Goal: Communication & Community: Participate in discussion

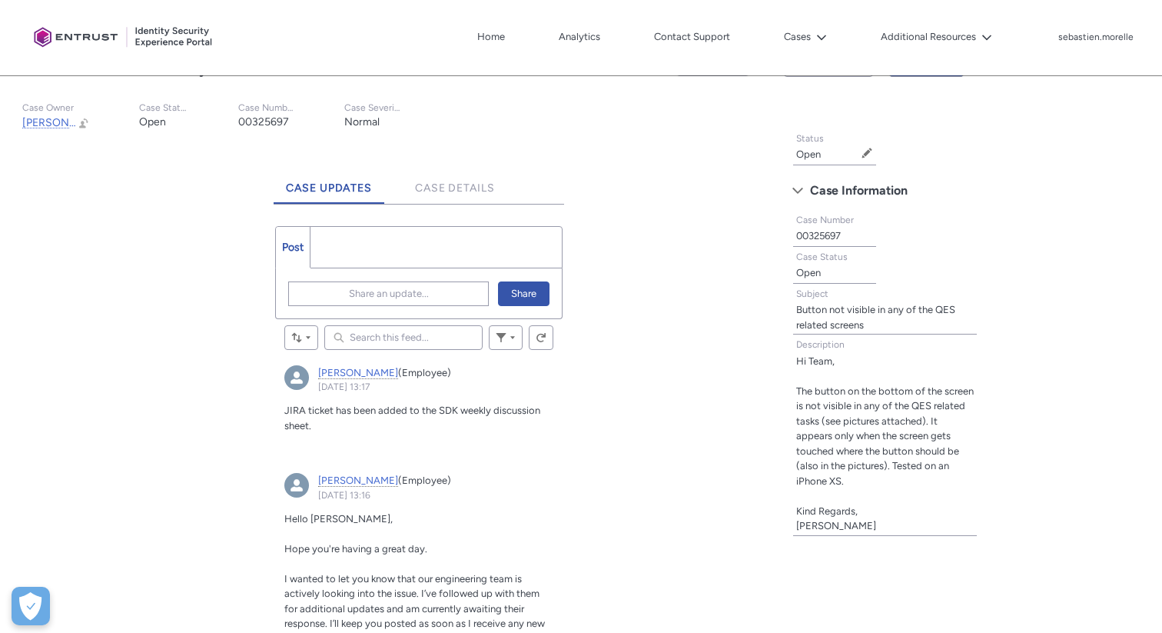
scroll to position [314, 0]
click at [449, 188] on span "Case Details" at bounding box center [455, 185] width 80 height 13
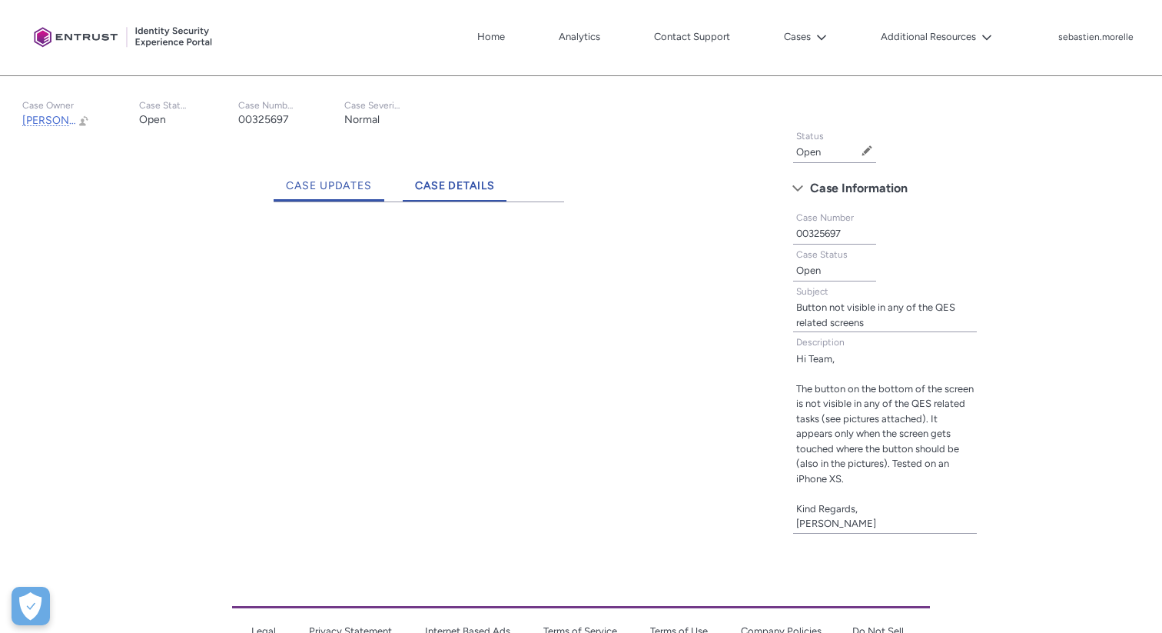
click at [339, 185] on span "Case Updates" at bounding box center [329, 185] width 86 height 13
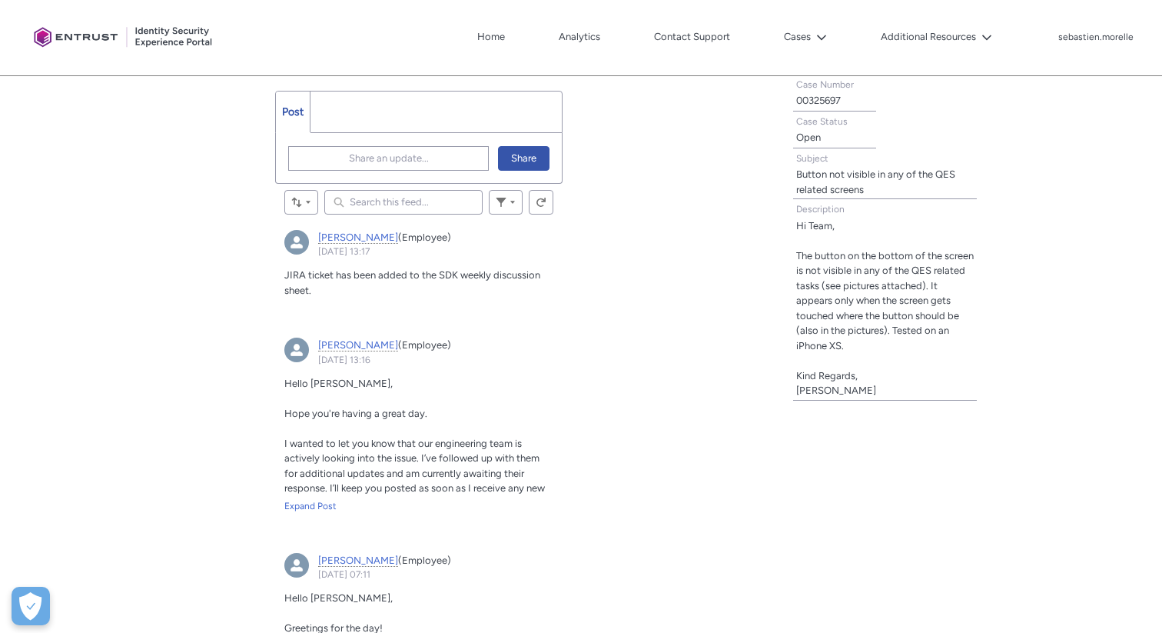
scroll to position [437, 0]
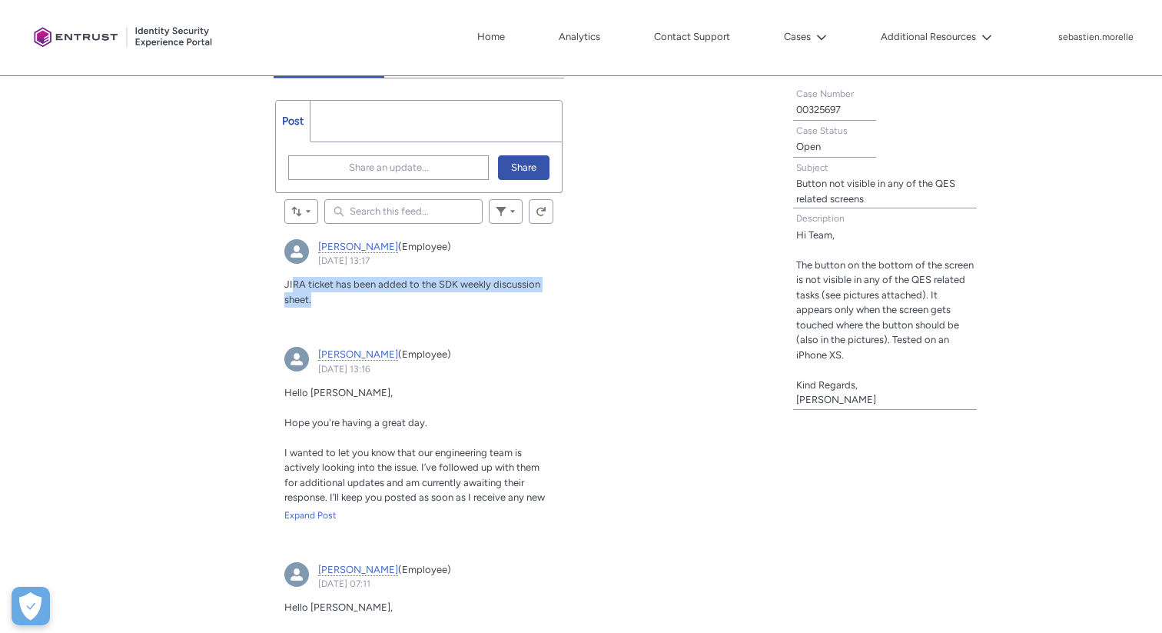
drag, startPoint x: 293, startPoint y: 281, endPoint x: 323, endPoint y: 304, distance: 37.4
click at [323, 304] on p "JIRA ticket has been added to the SDK weekly discussion sheet." at bounding box center [418, 292] width 268 height 30
drag, startPoint x: 323, startPoint y: 304, endPoint x: 291, endPoint y: 287, distance: 36.4
click at [291, 287] on p "JIRA ticket has been added to the SDK weekly discussion sheet." at bounding box center [418, 292] width 268 height 30
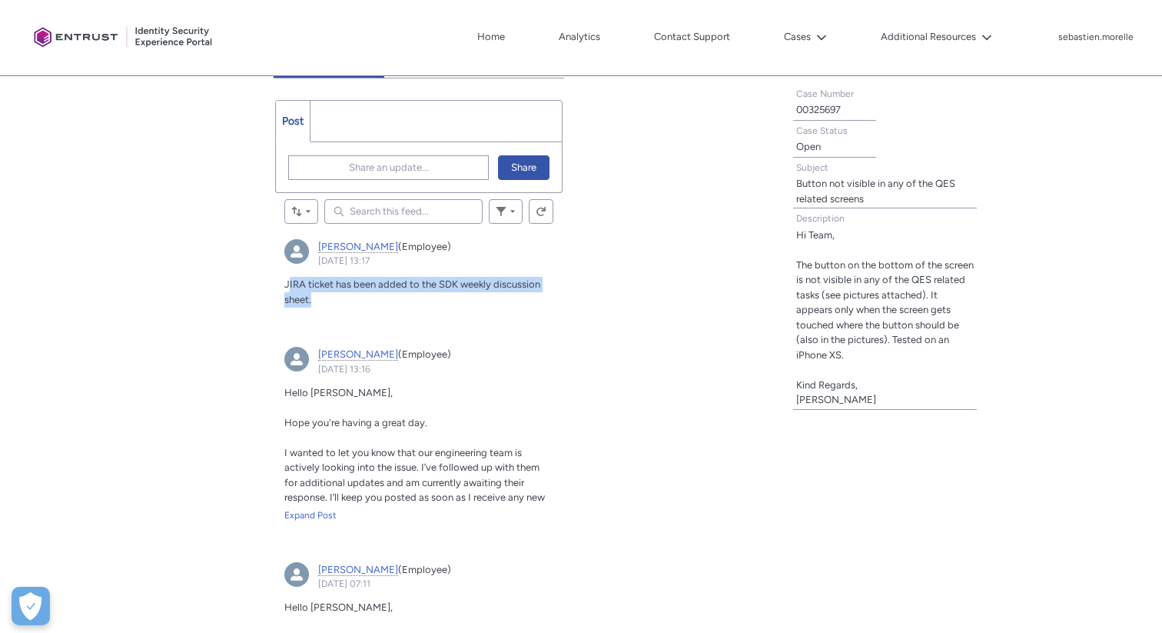
click at [291, 287] on span "JIRA ticket has been added to the SDK weekly discussion sheet." at bounding box center [412, 291] width 256 height 27
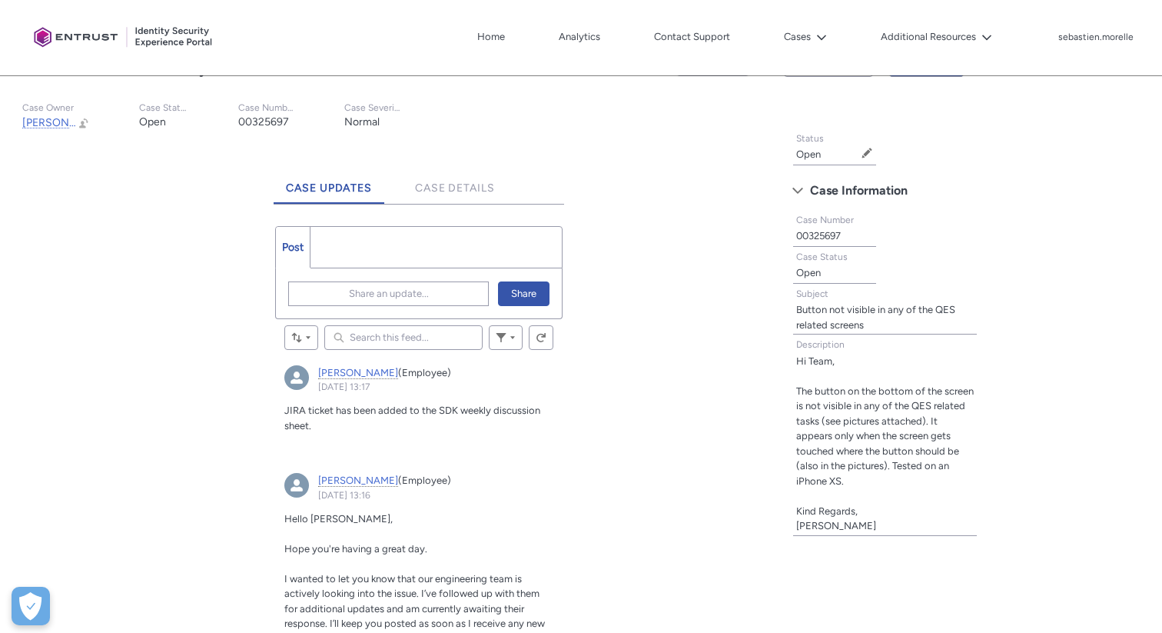
scroll to position [236, 0]
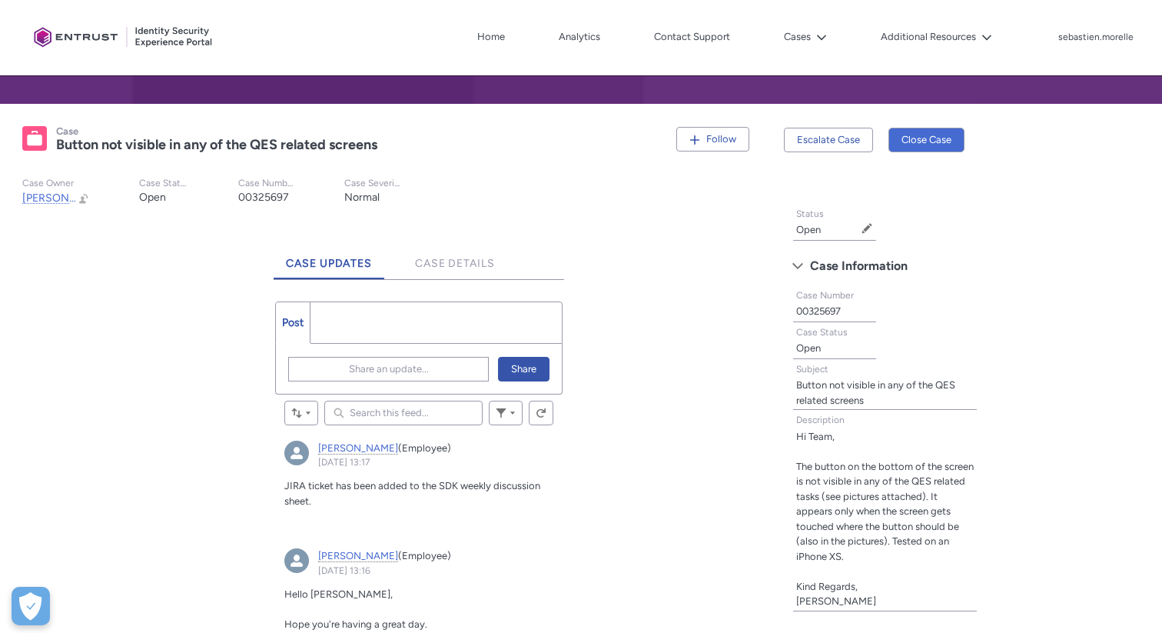
click at [351, 311] on ul "Post More" at bounding box center [418, 322] width 287 height 42
click at [332, 326] on ul "Post More" at bounding box center [418, 322] width 287 height 42
click at [324, 317] on ul "Post More" at bounding box center [418, 322] width 287 height 42
click at [374, 312] on ul "Post More" at bounding box center [418, 322] width 287 height 42
click at [327, 325] on ul "Post More" at bounding box center [418, 322] width 287 height 42
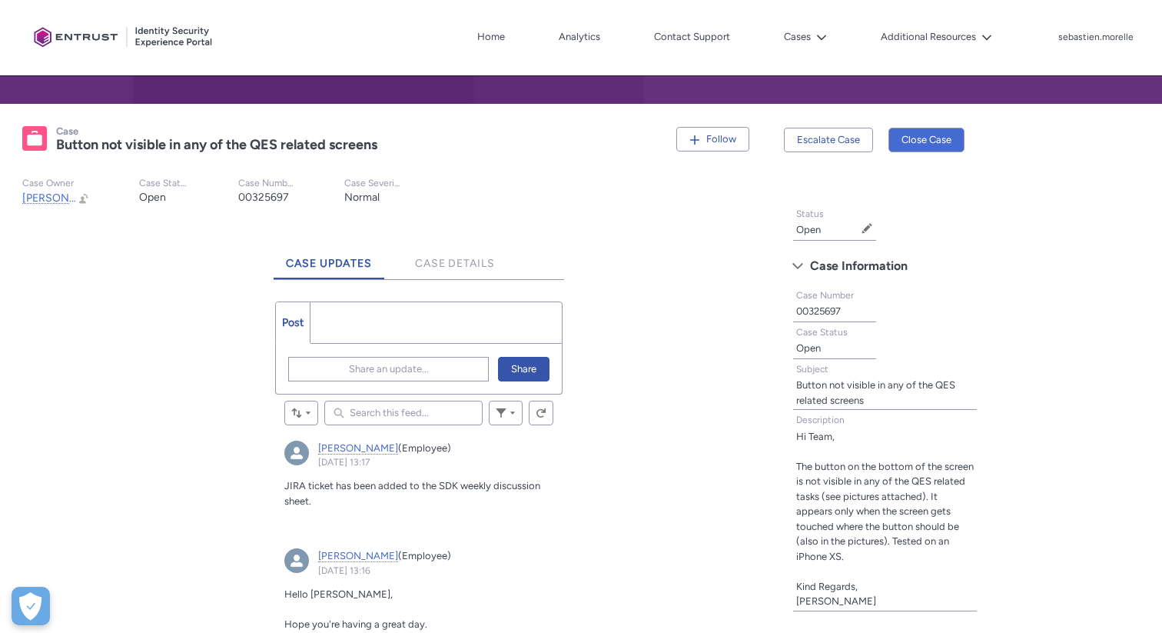
click at [322, 325] on ul "Post More" at bounding box center [418, 322] width 287 height 42
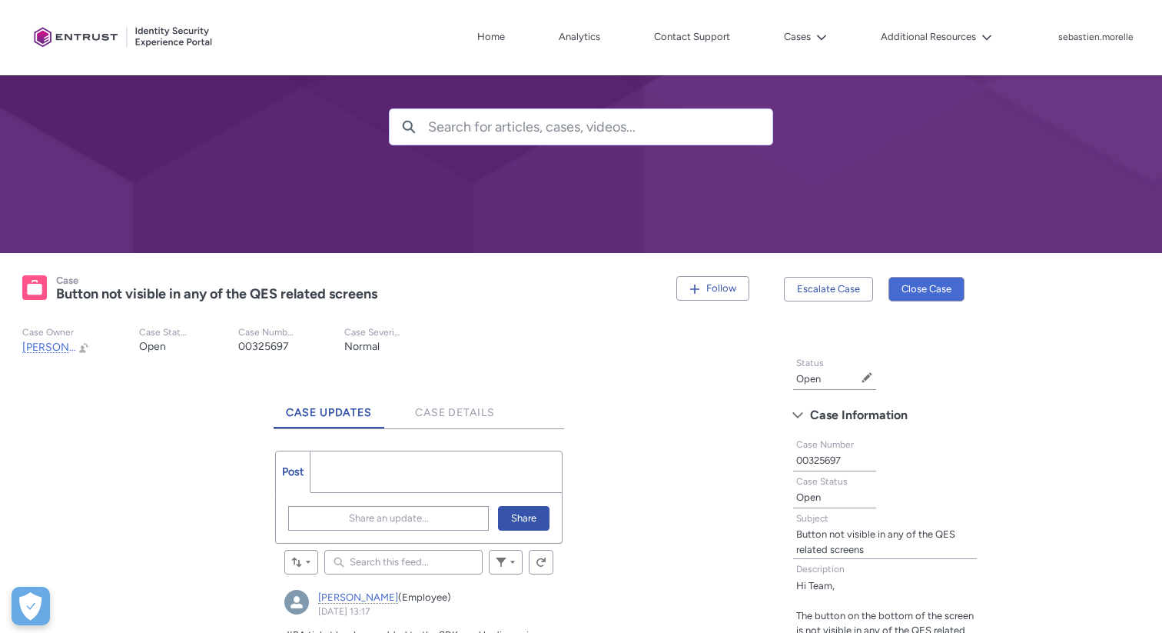
scroll to position [134, 0]
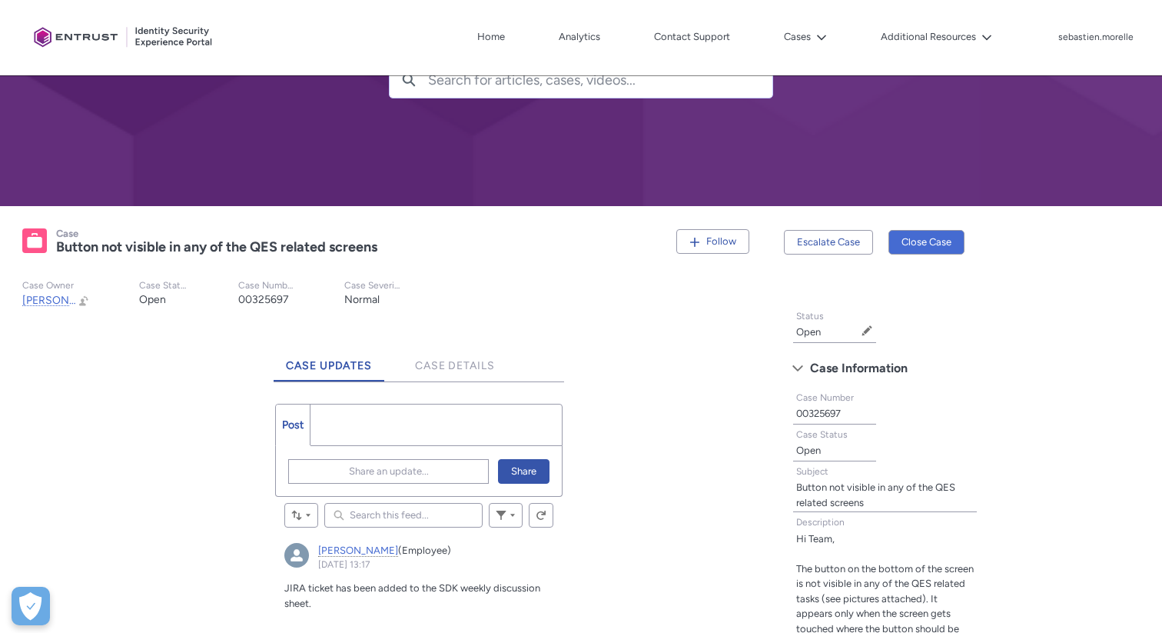
click at [353, 436] on ul "Post More" at bounding box center [418, 425] width 287 height 42
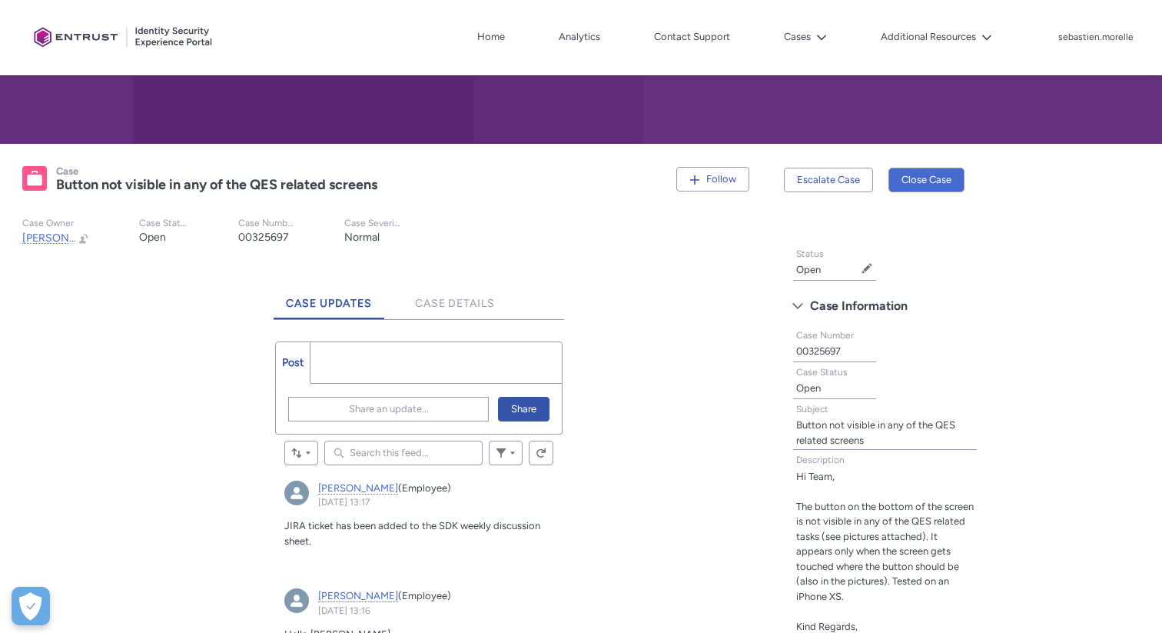
scroll to position [199, 0]
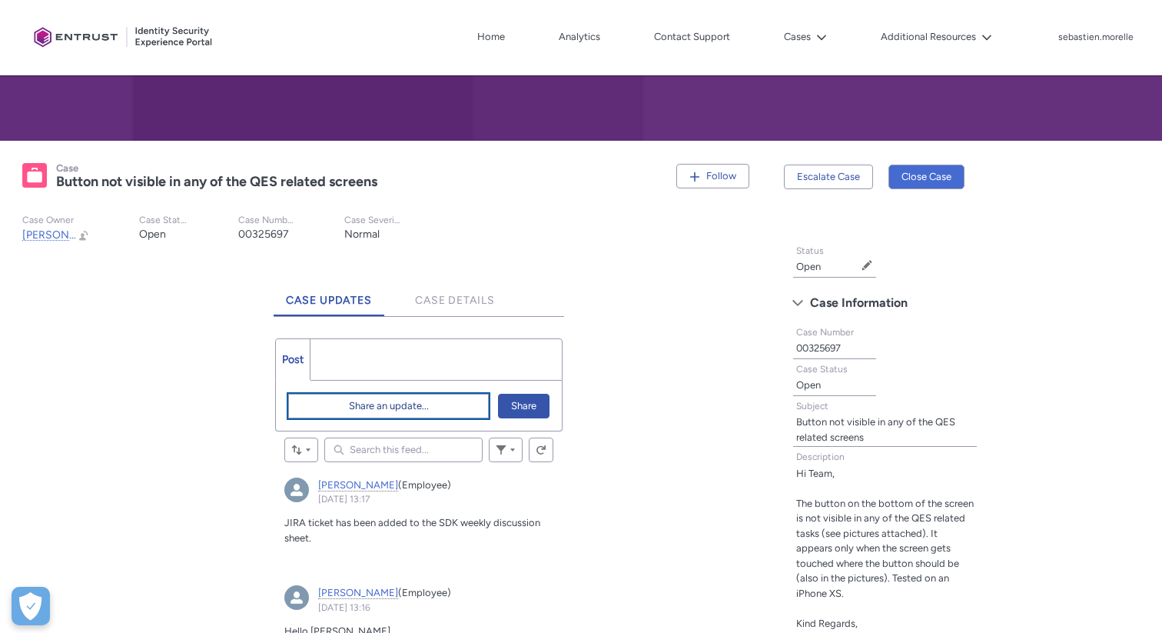
click at [407, 406] on span "Share an update..." at bounding box center [389, 405] width 80 height 23
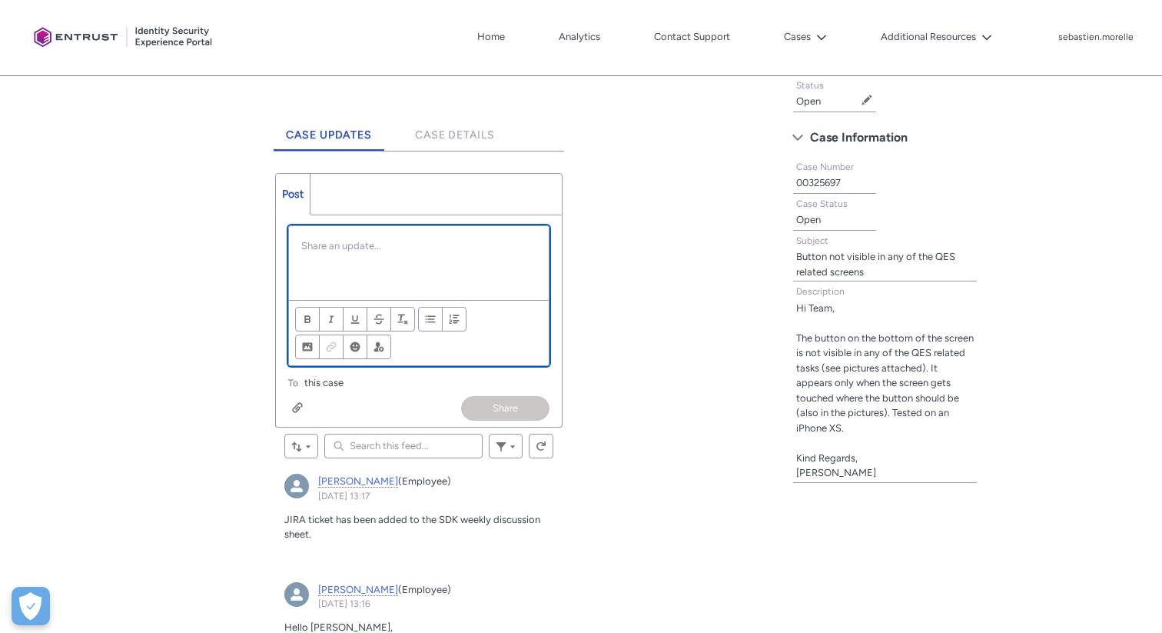
scroll to position [366, 0]
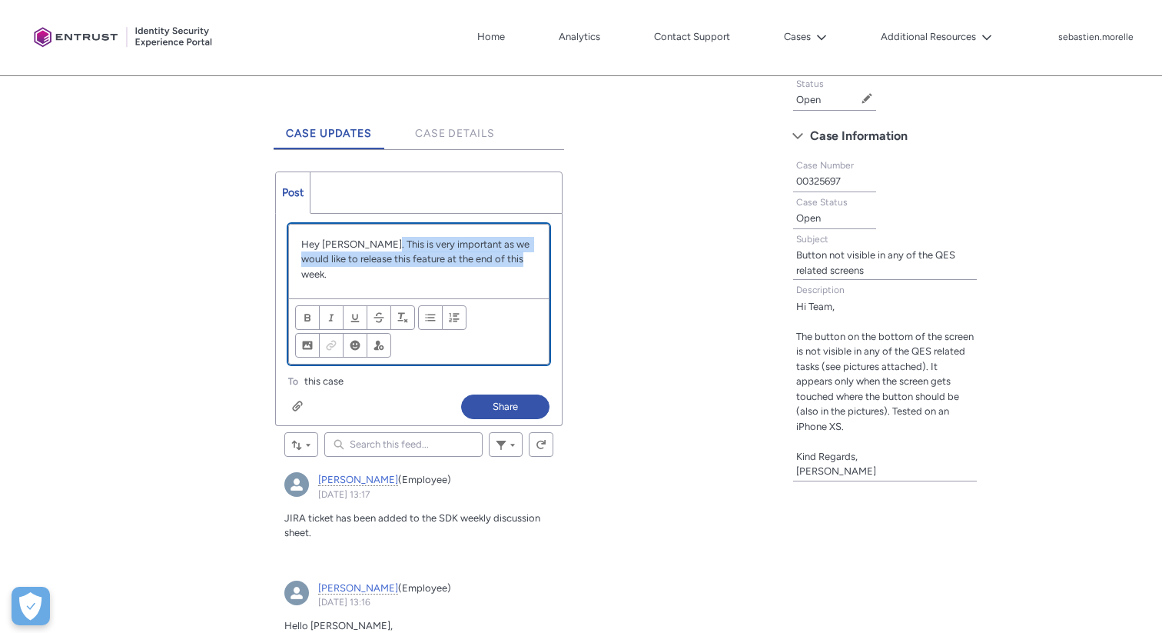
drag, startPoint x: 381, startPoint y: 244, endPoint x: 521, endPoint y: 264, distance: 141.3
click at [521, 264] on p "Hey [PERSON_NAME]. This is very important as we would like to release this feat…" at bounding box center [418, 259] width 234 height 45
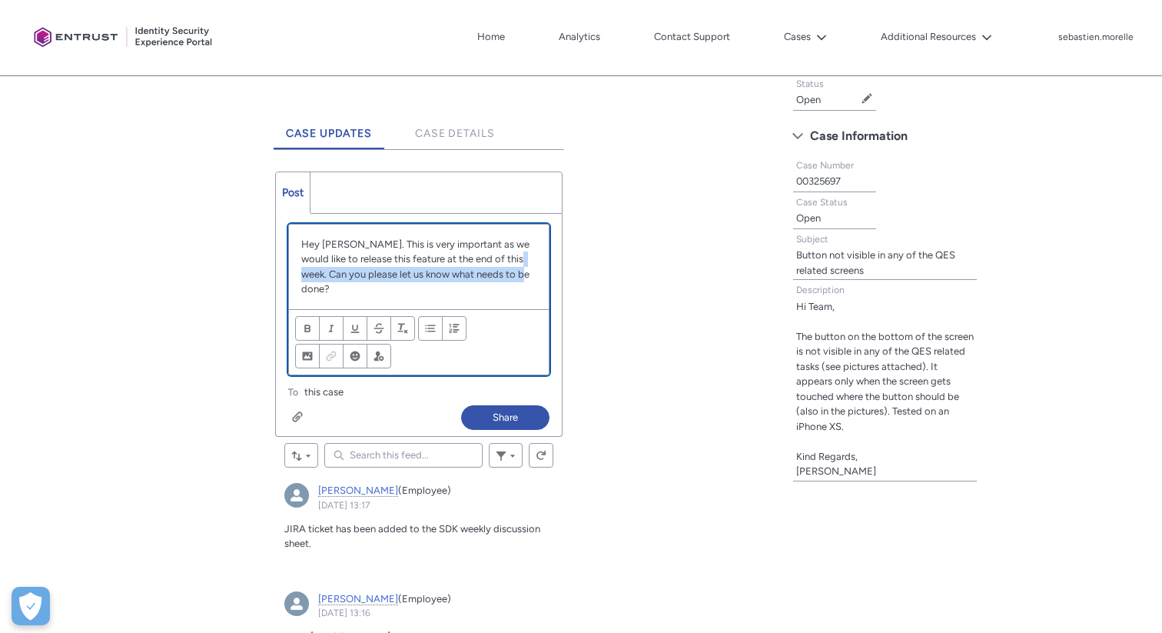
drag, startPoint x: 507, startPoint y: 257, endPoint x: 511, endPoint y: 272, distance: 15.8
click at [511, 272] on p "Hey [PERSON_NAME]. This is very important as we would like to release this feat…" at bounding box center [418, 267] width 234 height 60
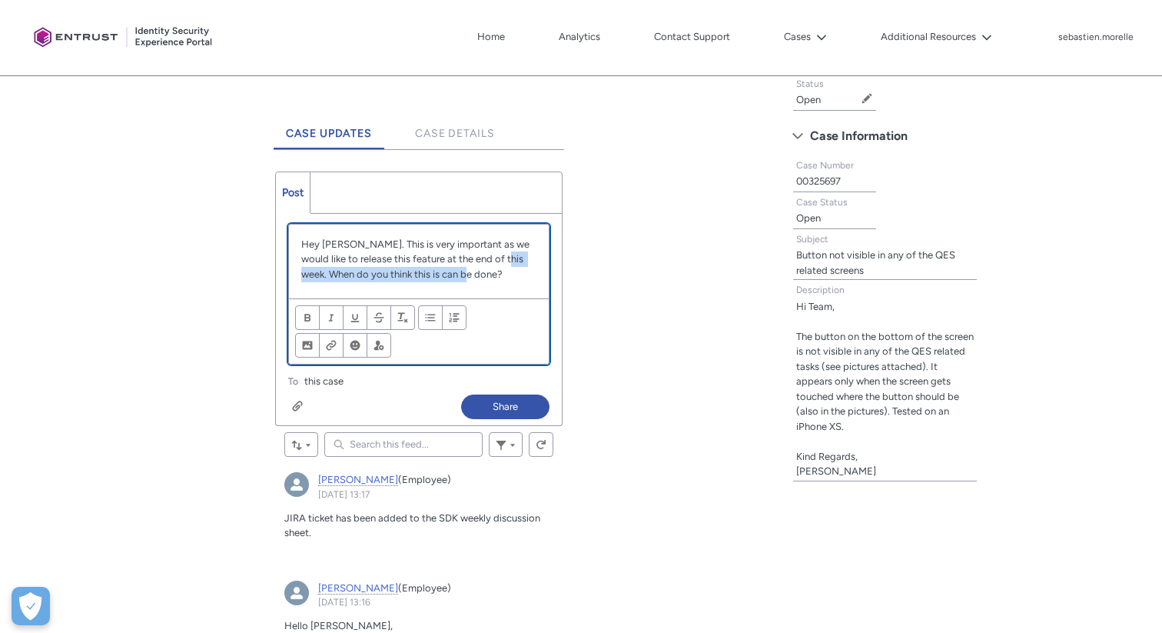
drag, startPoint x: 466, startPoint y: 276, endPoint x: 500, endPoint y: 264, distance: 36.5
click at [500, 264] on p "Hey [PERSON_NAME]. This is very important as we would like to release this feat…" at bounding box center [418, 259] width 234 height 45
click at [460, 274] on p "Hey [PERSON_NAME]. This is very important as we would like to release this feat…" at bounding box center [418, 259] width 234 height 45
click at [440, 274] on p "Hey [PERSON_NAME]. This is very important as we would like to release this feat…" at bounding box center [418, 259] width 234 height 45
click at [475, 266] on p "Hey [PERSON_NAME]. This is very important as we would like to release this feat…" at bounding box center [418, 259] width 234 height 45
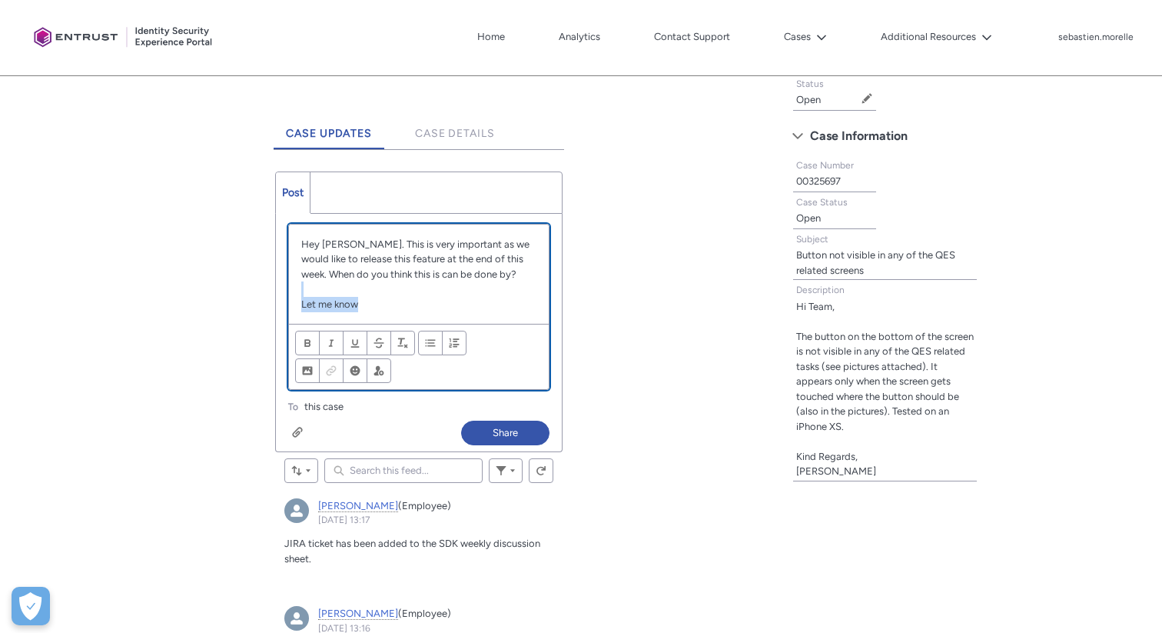
drag, startPoint x: 379, startPoint y: 304, endPoint x: 290, endPoint y: 294, distance: 89.7
click at [290, 294] on div "Hey [PERSON_NAME]. This is very important as we would like to release this feat…" at bounding box center [418, 274] width 259 height 100
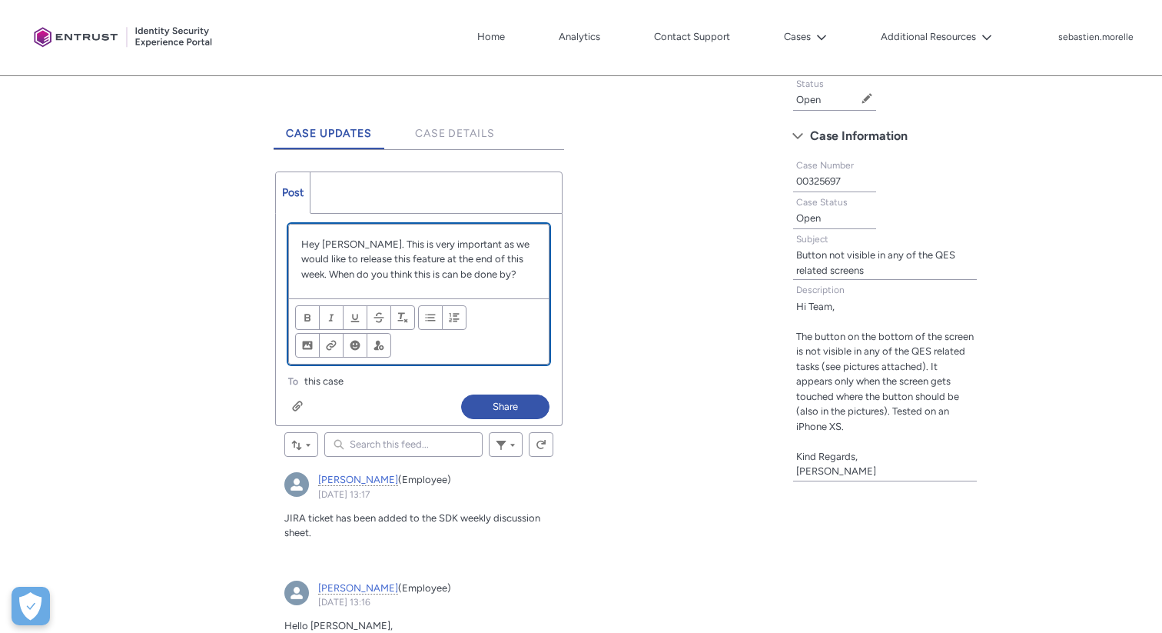
click at [506, 259] on p "Hey [PERSON_NAME]. This is very important as we would like to release this feat…" at bounding box center [418, 259] width 234 height 45
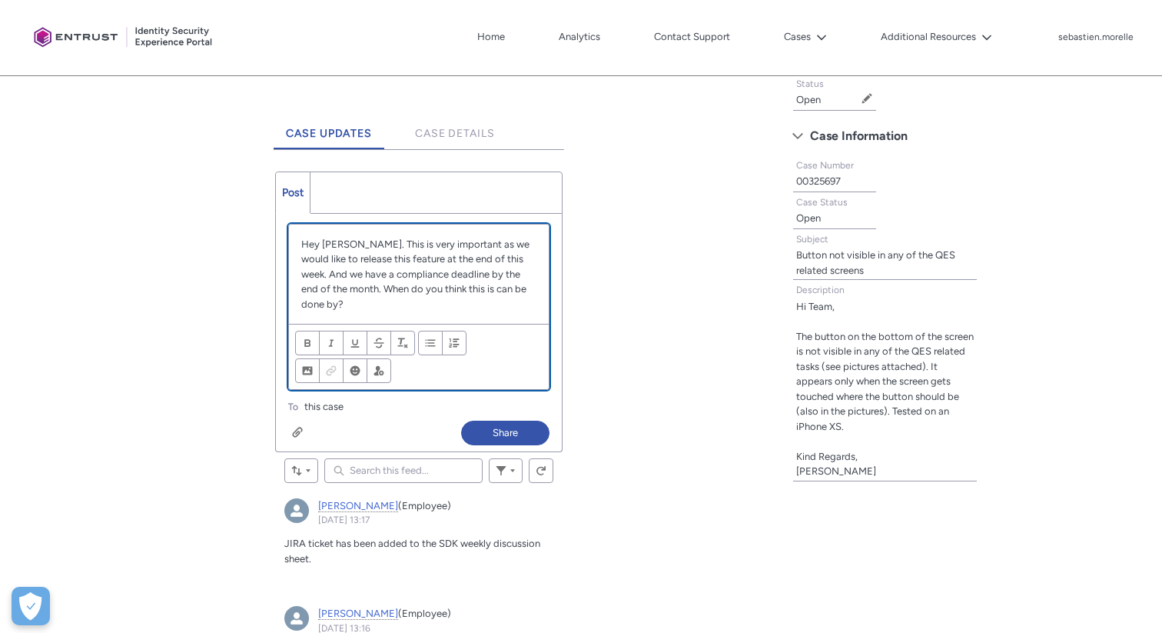
click at [529, 287] on p "Hey [PERSON_NAME]. This is very important as we would like to release this feat…" at bounding box center [418, 274] width 234 height 75
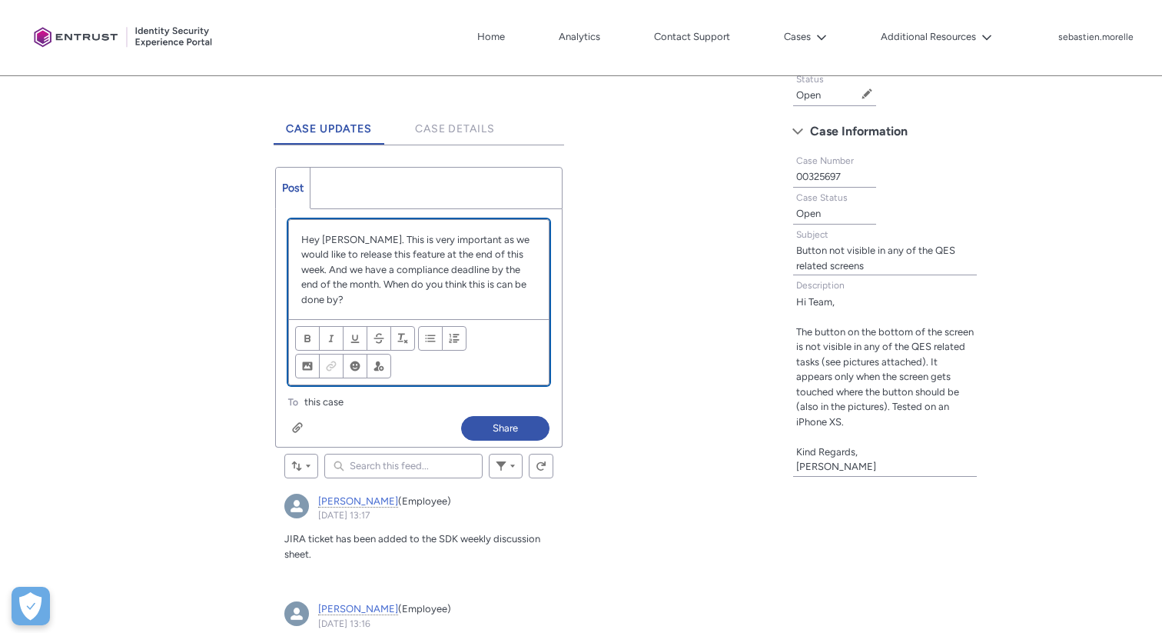
scroll to position [360, 0]
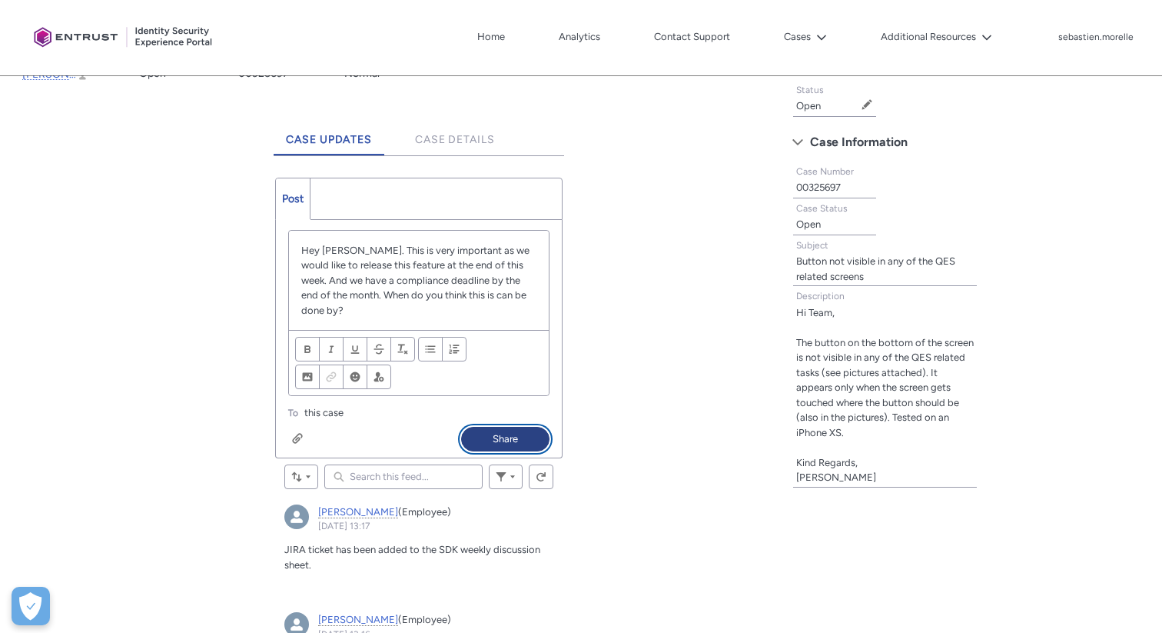
click at [507, 427] on button "Share" at bounding box center [505, 439] width 88 height 25
